Goal: Navigation & Orientation: Find specific page/section

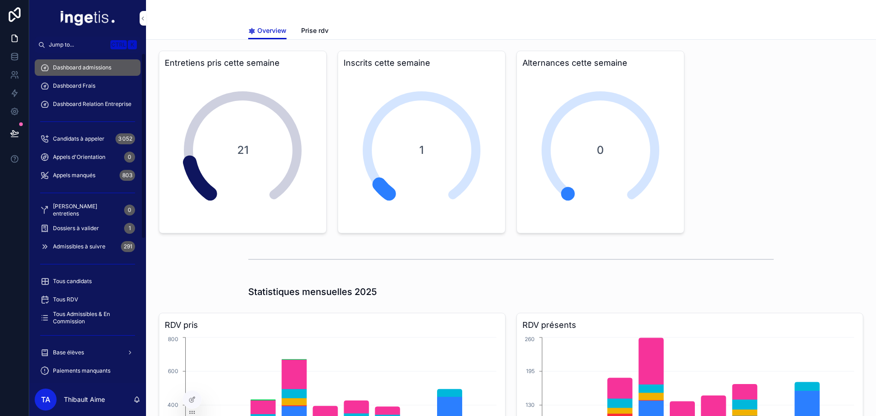
click at [100, 228] on div "Dossiers à valider 1" at bounding box center [87, 228] width 95 height 15
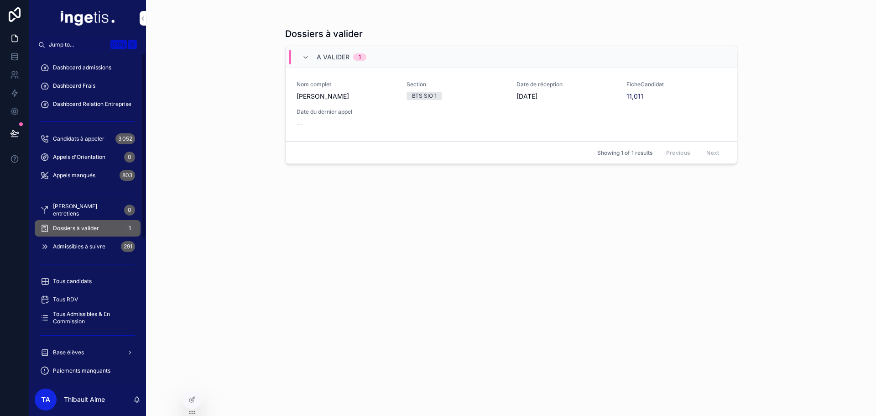
click at [80, 63] on div "Dashboard admissions" at bounding box center [87, 67] width 95 height 15
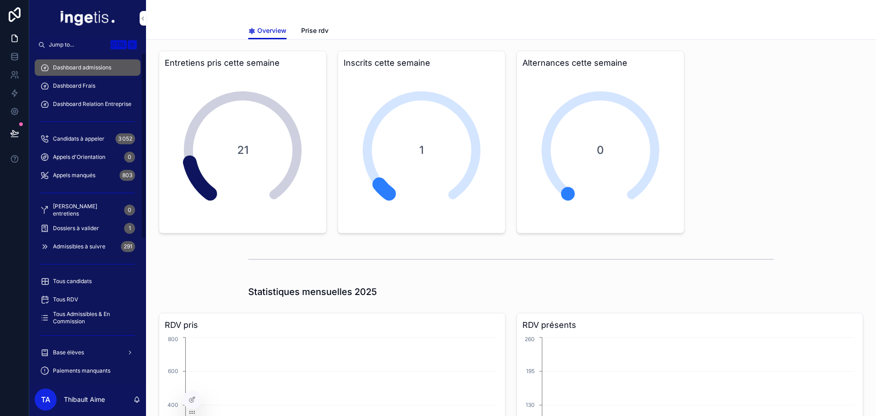
click at [80, 63] on div "Dashboard admissions" at bounding box center [87, 67] width 95 height 15
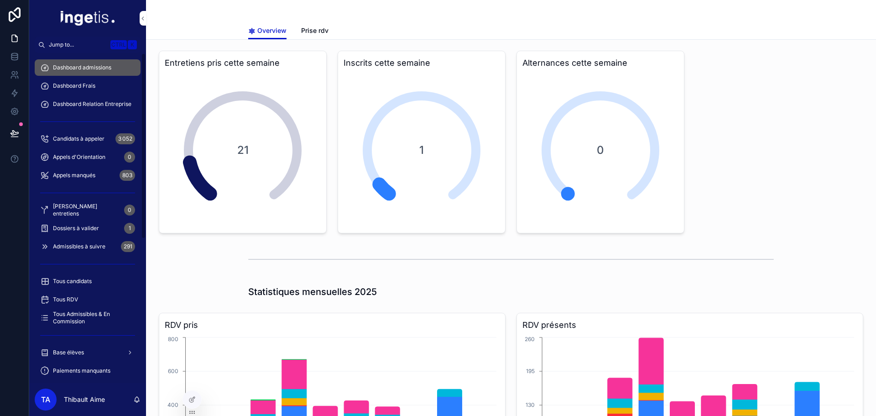
click at [79, 79] on div "Dashboard Frais" at bounding box center [87, 85] width 95 height 15
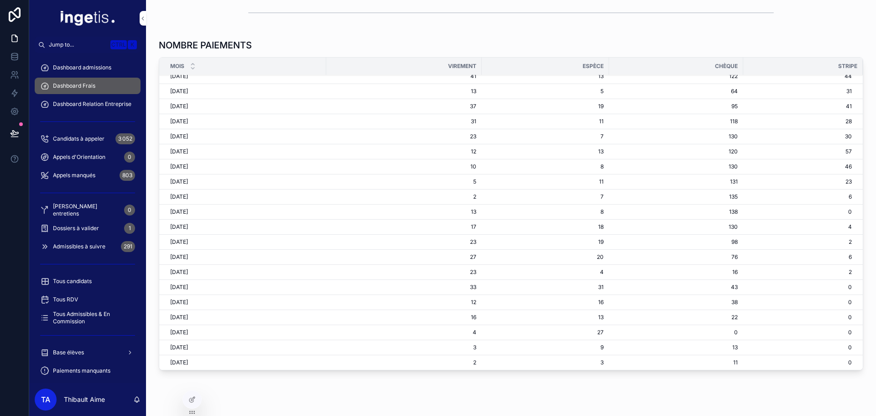
scroll to position [590, 0]
